Goal: Navigation & Orientation: Find specific page/section

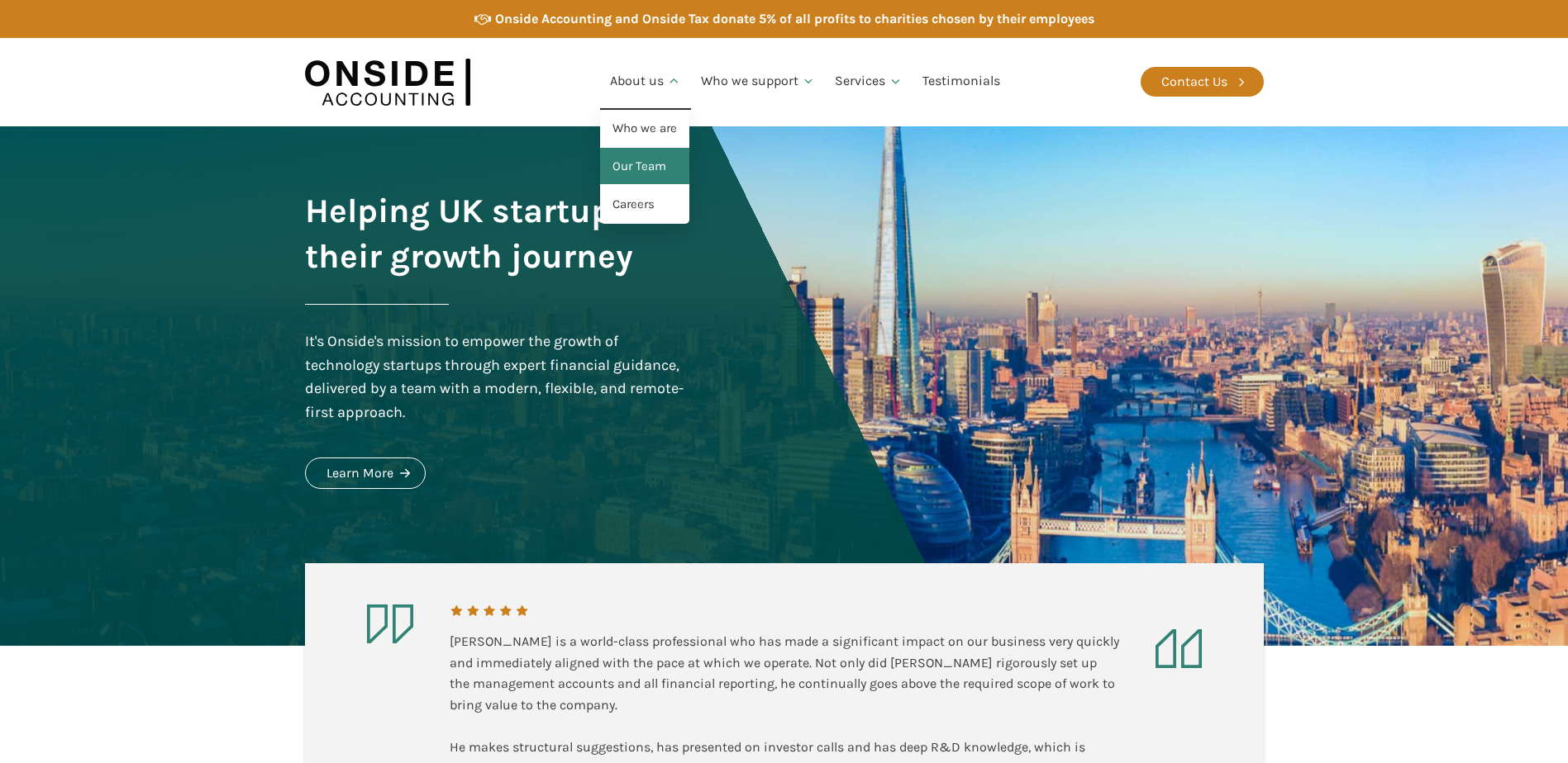
click at [650, 167] on link "Our Team" at bounding box center [645, 167] width 89 height 38
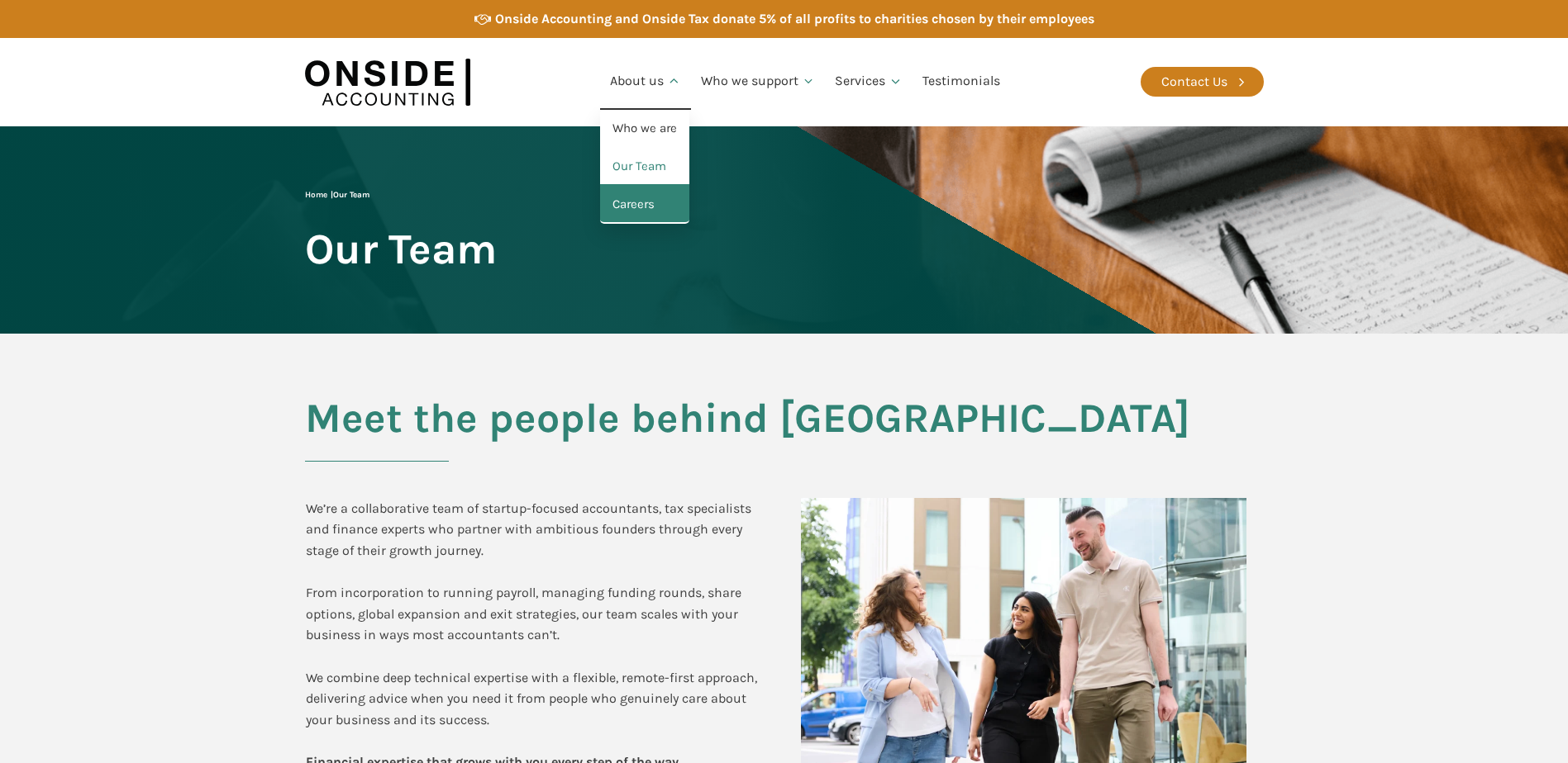
click at [650, 206] on link "Careers" at bounding box center [645, 204] width 89 height 38
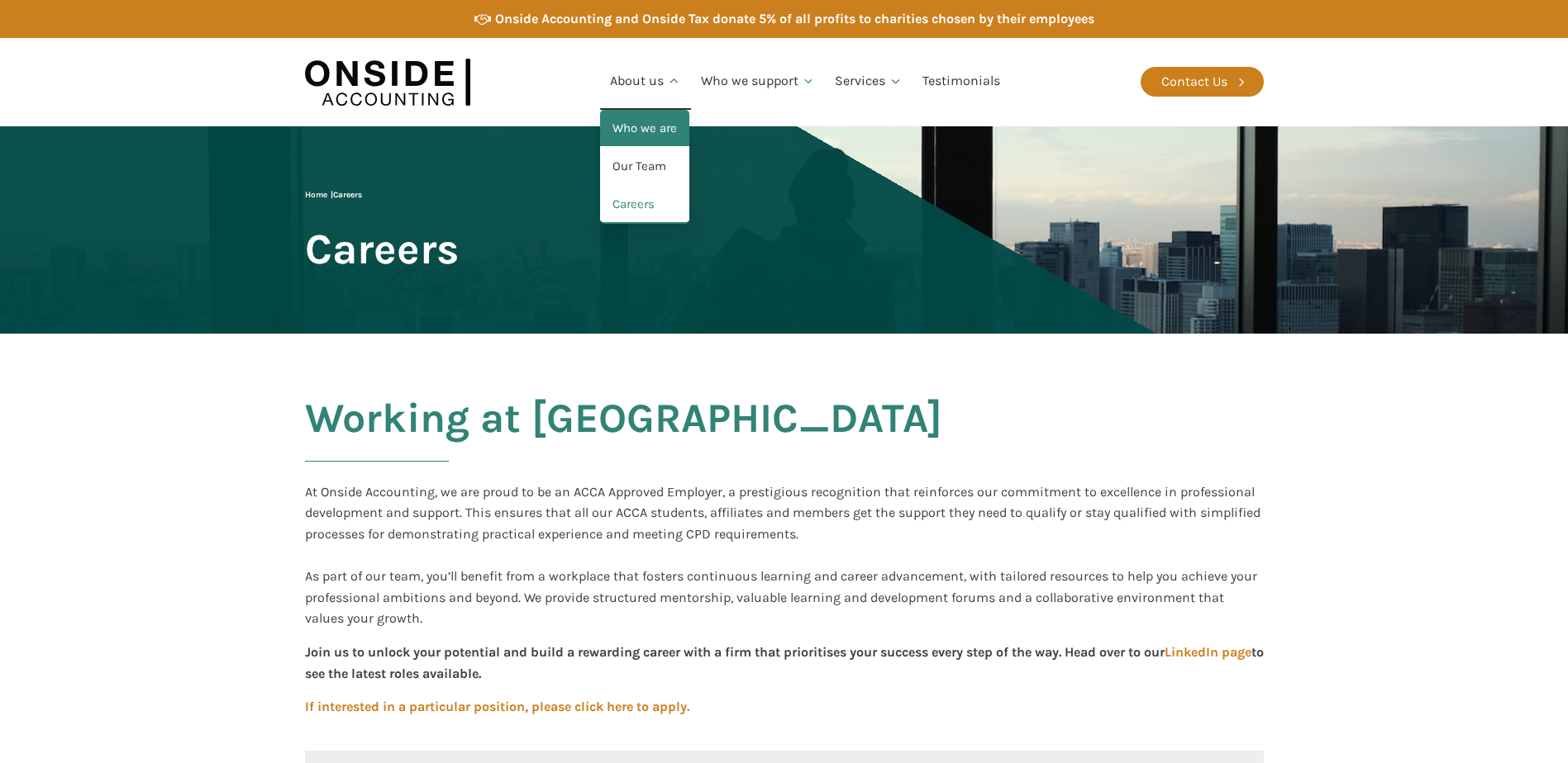
click at [623, 120] on link "Who we are" at bounding box center [645, 129] width 89 height 38
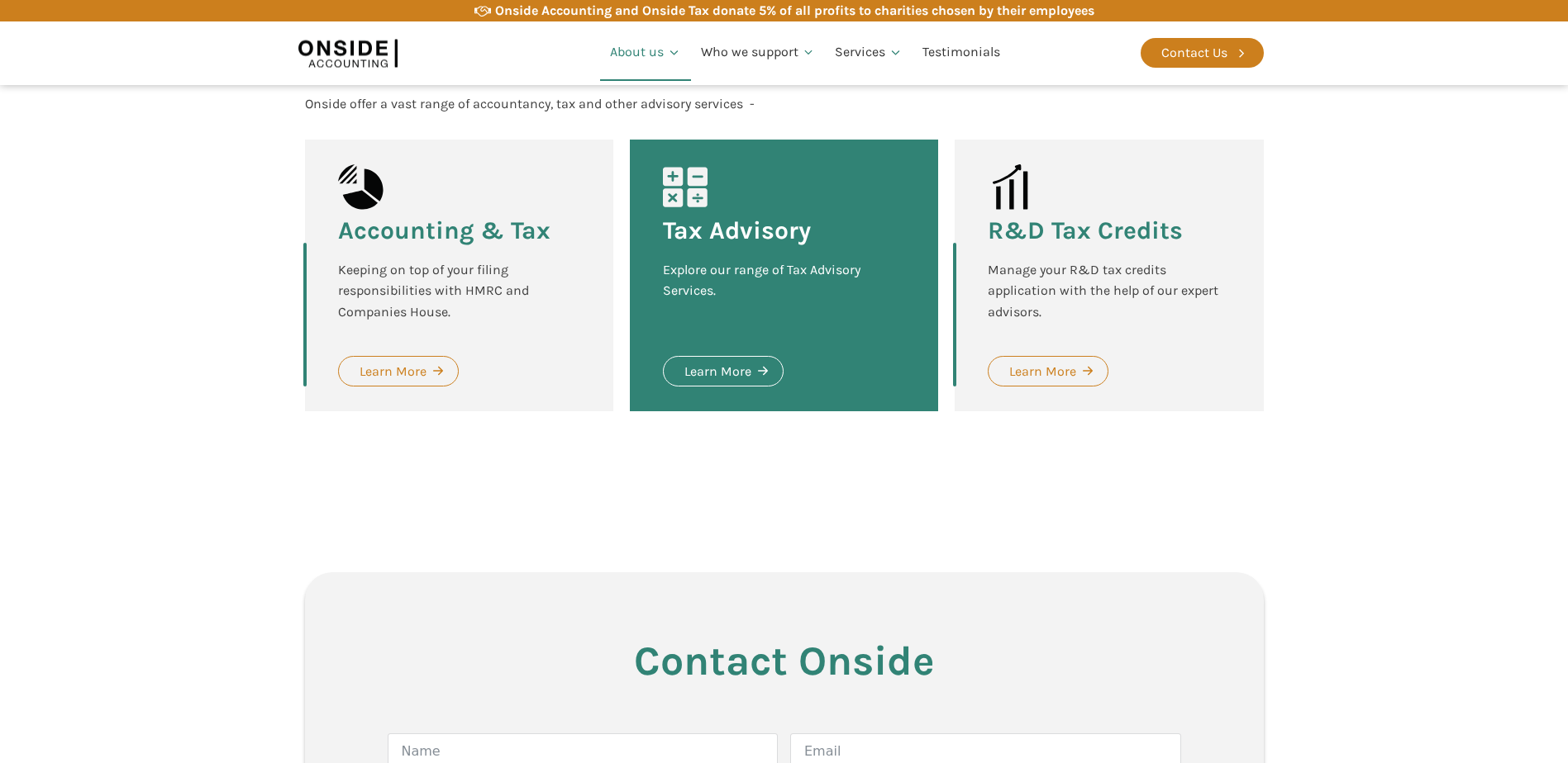
scroll to position [1608, 0]
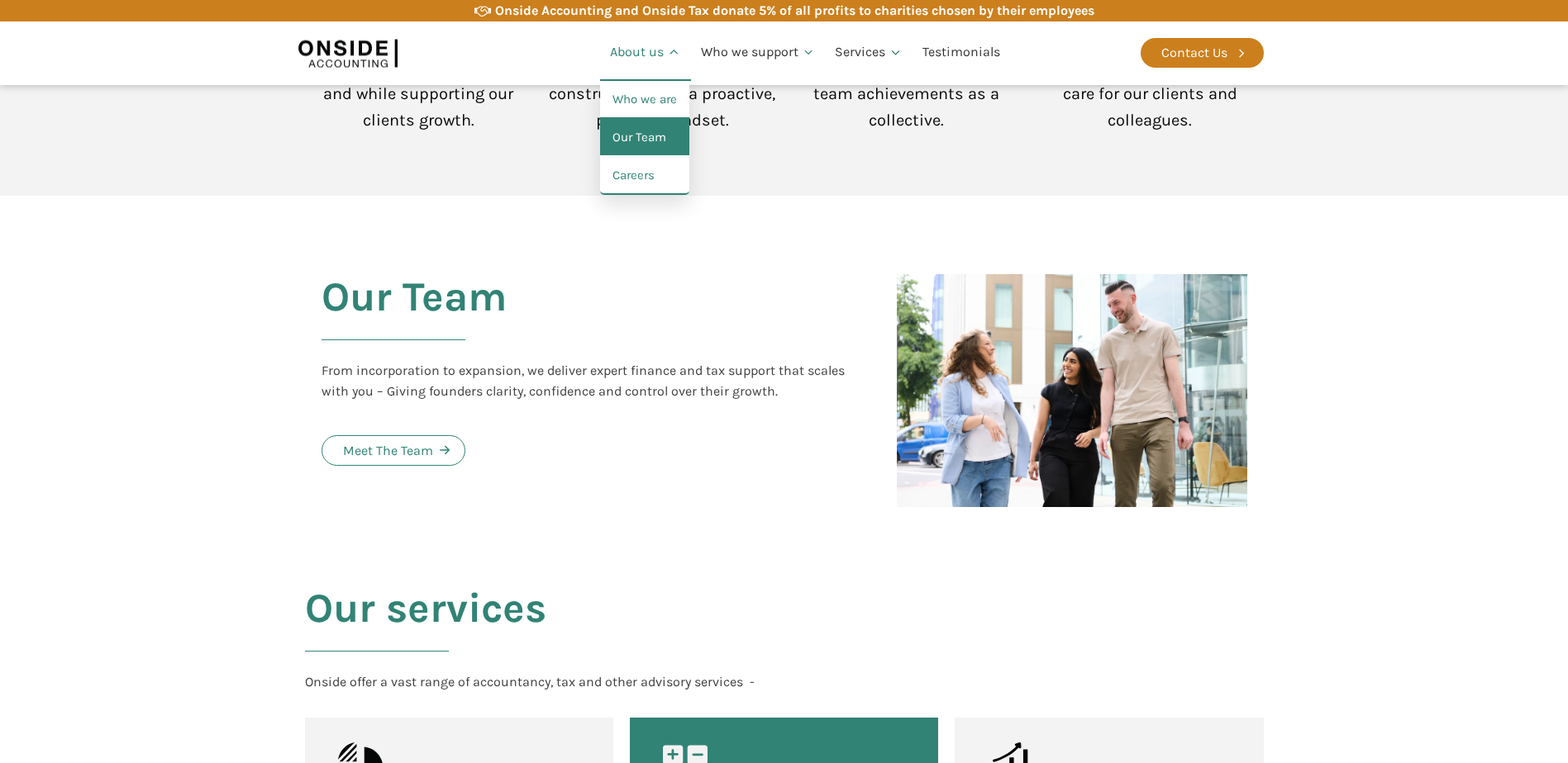
click at [654, 151] on link "Our Team" at bounding box center [645, 137] width 89 height 38
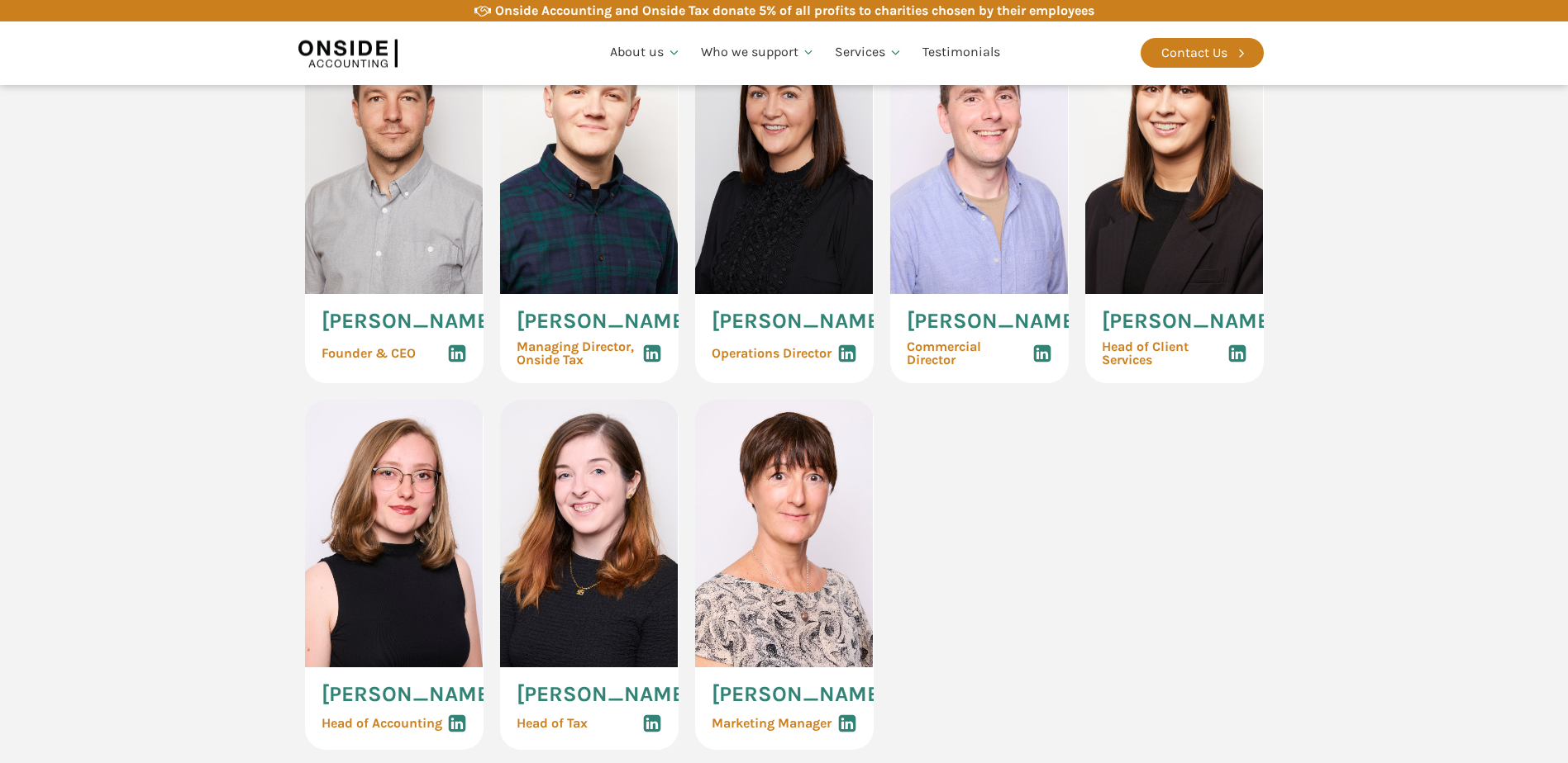
scroll to position [744, 0]
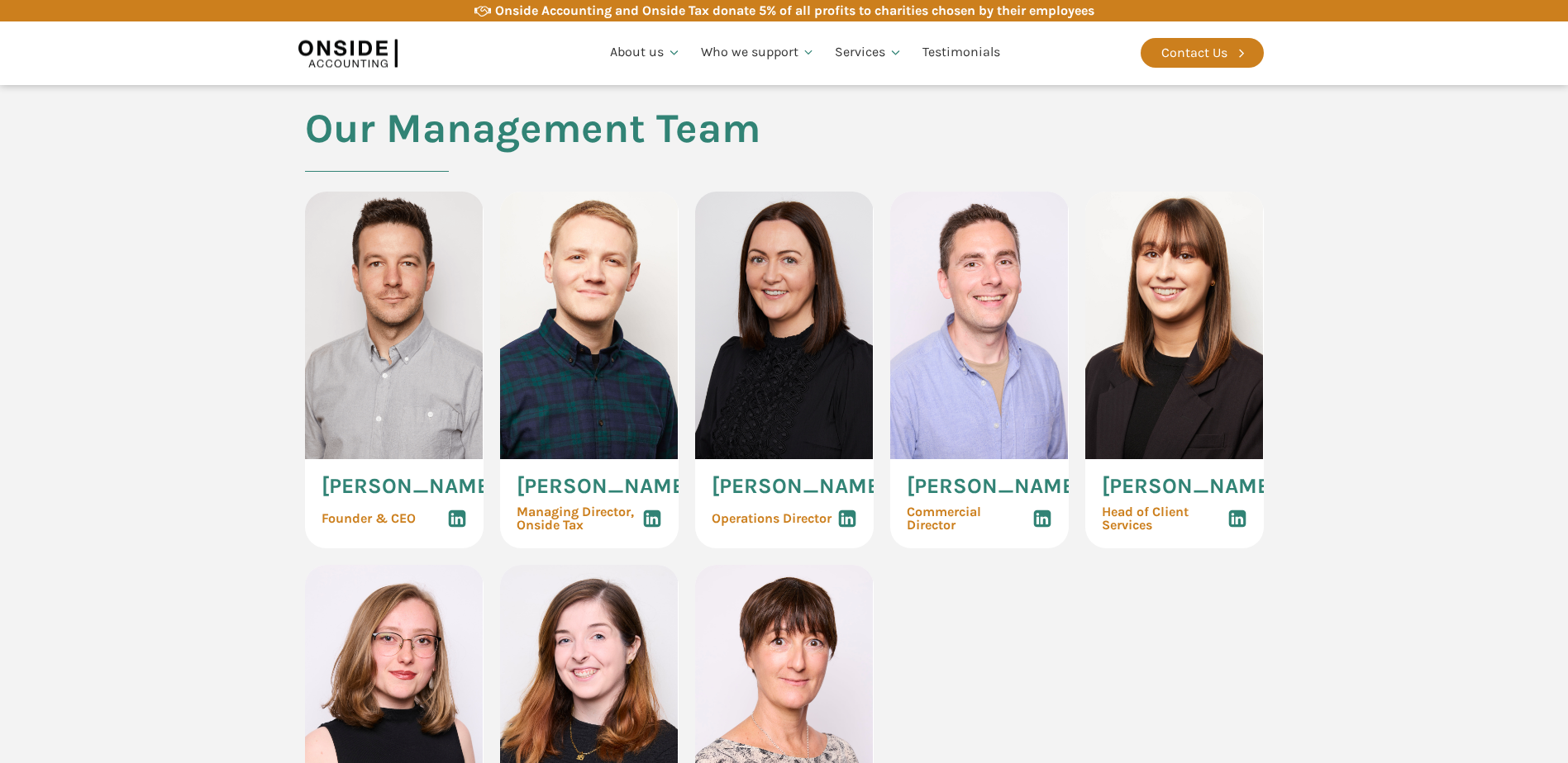
click at [575, 490] on span "Ryan Snape" at bounding box center [604, 487] width 175 height 22
click at [577, 335] on img at bounding box center [589, 326] width 178 height 268
click at [757, 343] on img at bounding box center [784, 326] width 178 height 268
click at [913, 359] on img at bounding box center [980, 326] width 178 height 268
click at [1167, 353] on img at bounding box center [1174, 326] width 178 height 268
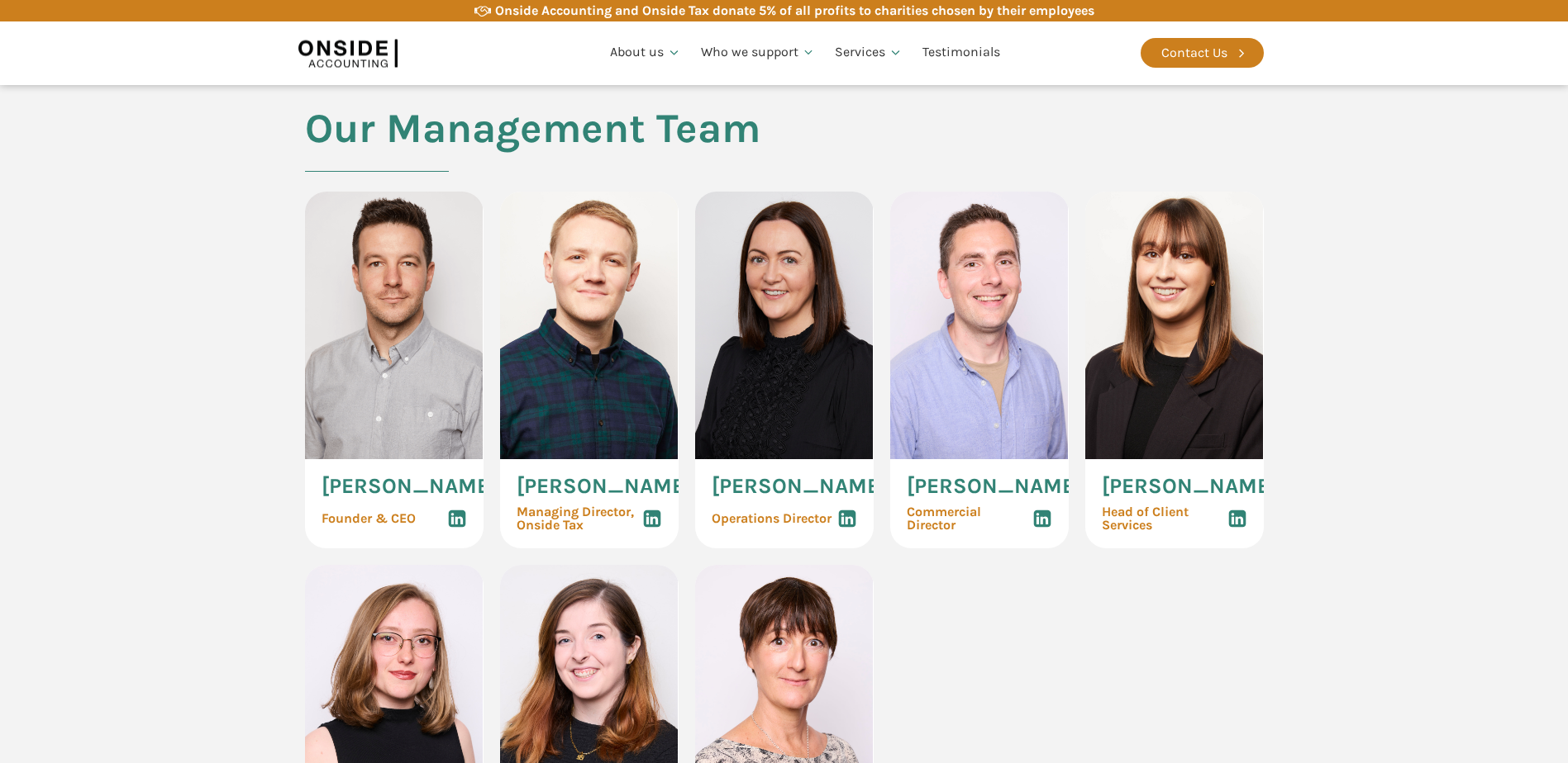
click at [324, 366] on img at bounding box center [394, 326] width 178 height 268
